Goal: Task Accomplishment & Management: Use online tool/utility

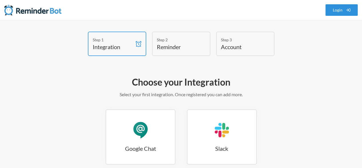
click at [343, 10] on link "Login" at bounding box center [342, 9] width 33 height 11
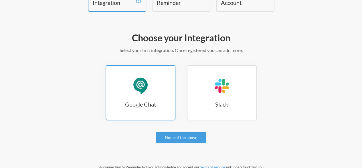
scroll to position [84, 0]
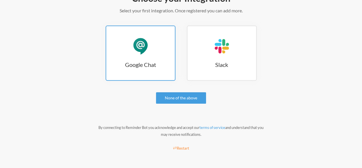
click at [137, 62] on h3 "Google Chat" at bounding box center [140, 64] width 69 height 8
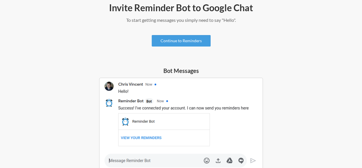
scroll to position [86, 0]
